Goal: Use online tool/utility: Utilize a website feature to perform a specific function

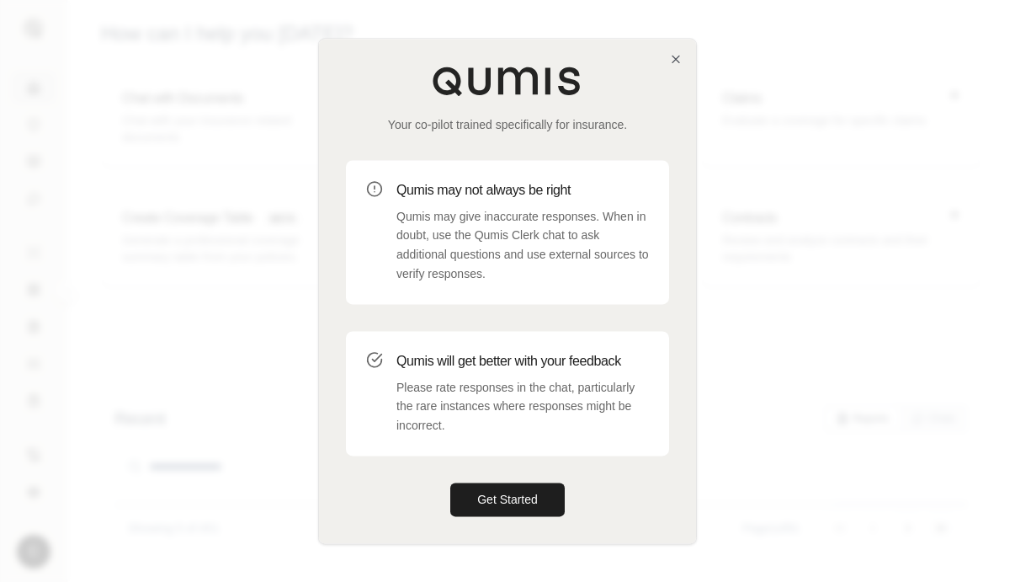
click at [679, 72] on div "Your co-pilot trained specifically for insurance. Qumis may not always be right…" at bounding box center [507, 291] width 377 height 504
click at [679, 54] on icon "button" at bounding box center [675, 58] width 13 height 13
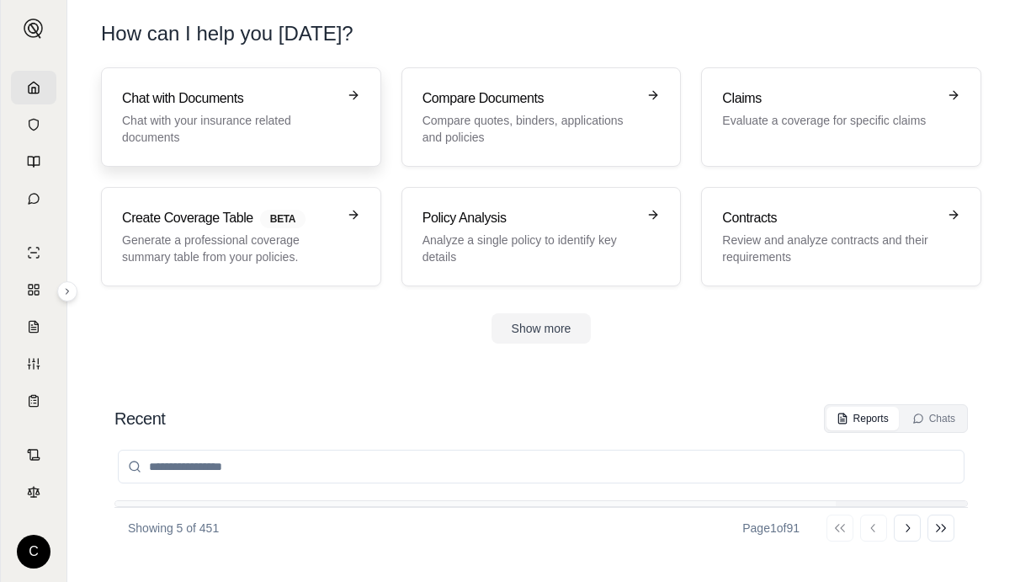
click at [195, 114] on p "Chat with your insurance related documents" at bounding box center [229, 129] width 215 height 34
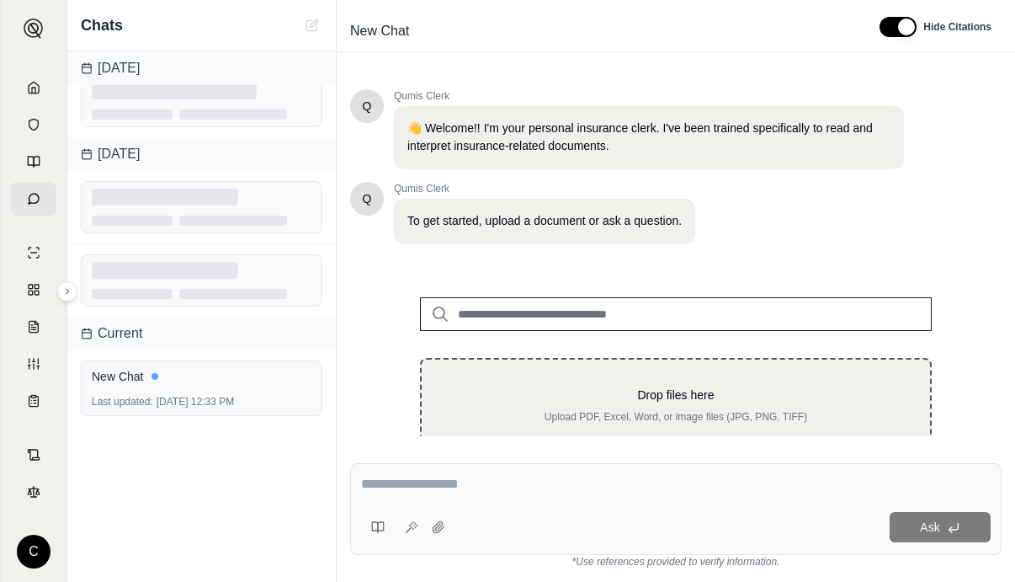
scroll to position [56, 0]
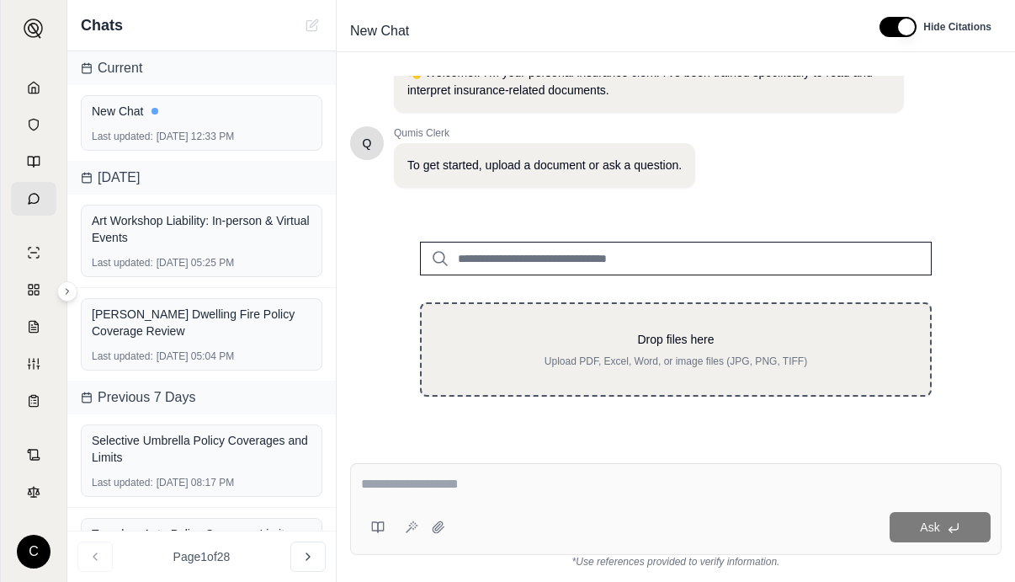
click at [706, 351] on div "Drop files here Upload PDF, Excel, Word, or image files (JPG, PNG, TIFF)" at bounding box center [676, 349] width 455 height 37
type input "**********"
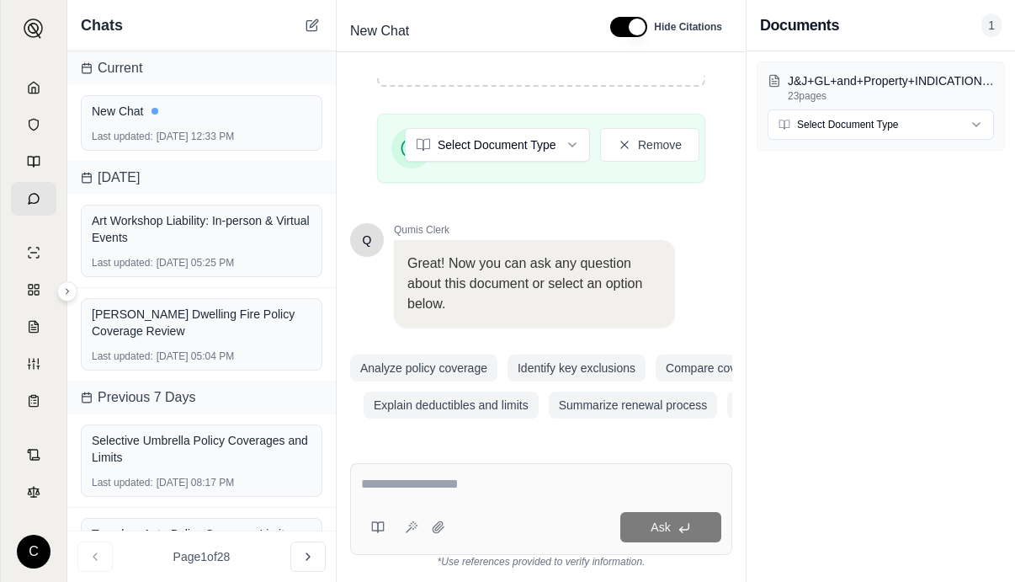
scroll to position [402, 0]
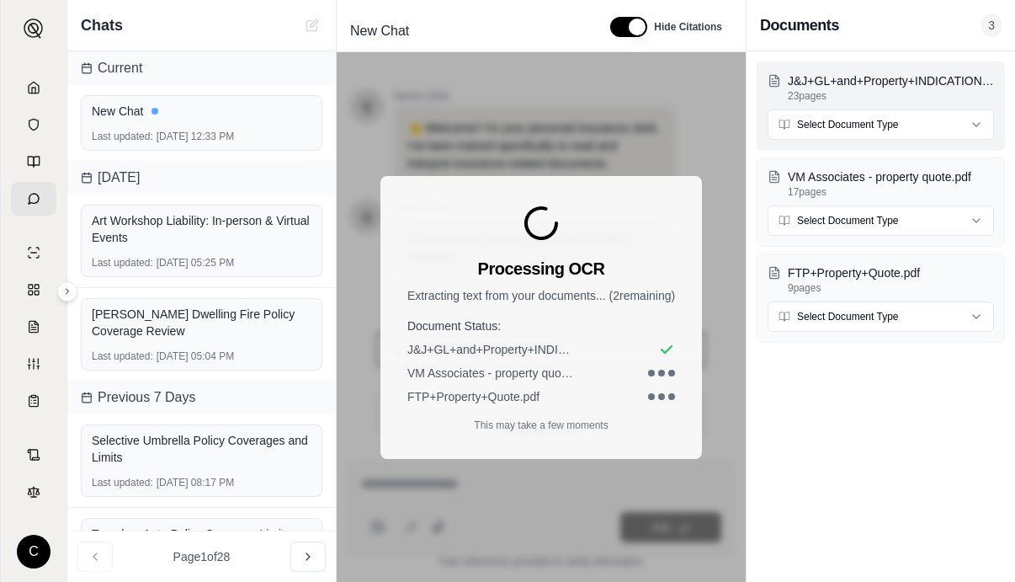
click at [911, 130] on html "C Chats Current New Chat Last updated: [DATE] 12:33 PM [DATE] Art Workshop Liab…" at bounding box center [507, 291] width 1015 height 582
click at [894, 215] on html "C Chats Current New Chat Last updated: [DATE] 12:33 PM [DATE] Art Workshop Liab…" at bounding box center [507, 291] width 1015 height 582
click at [882, 309] on html "C Chats Current New Chat Last updated: [DATE] 12:33 PM [DATE] Art Workshop Liab…" at bounding box center [507, 291] width 1015 height 582
